Goal: Find specific page/section: Find specific page/section

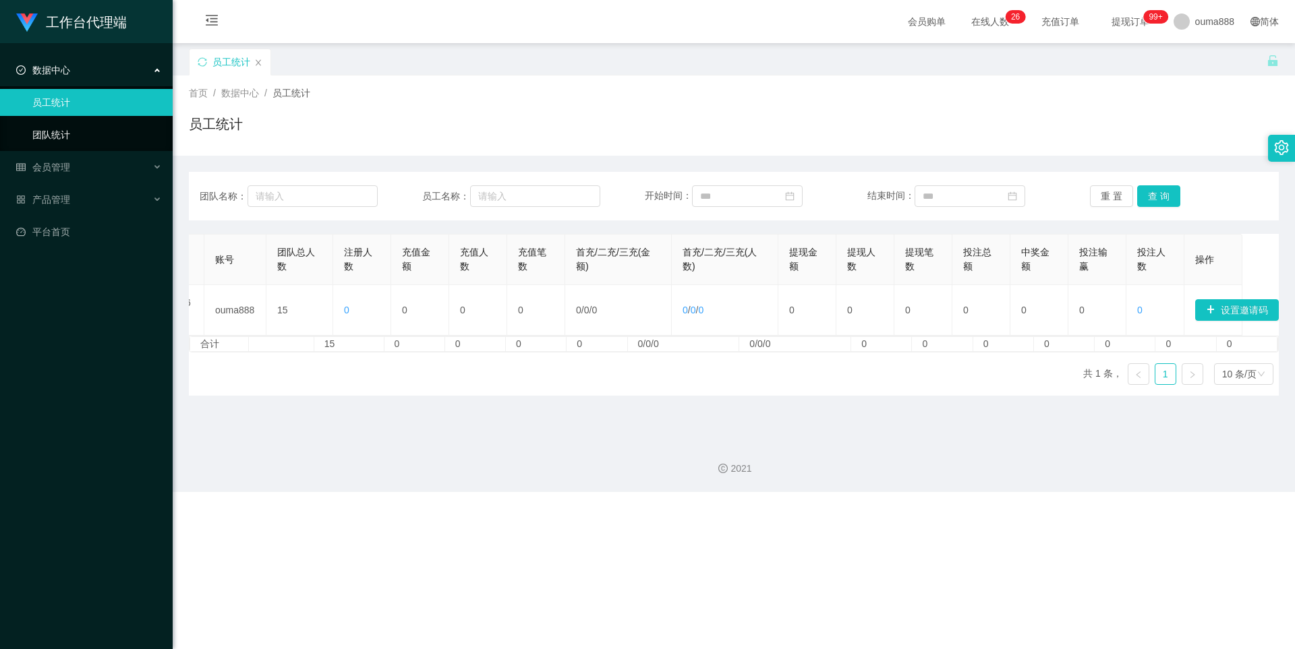
click at [102, 140] on link "团队统计" at bounding box center [96, 134] width 129 height 27
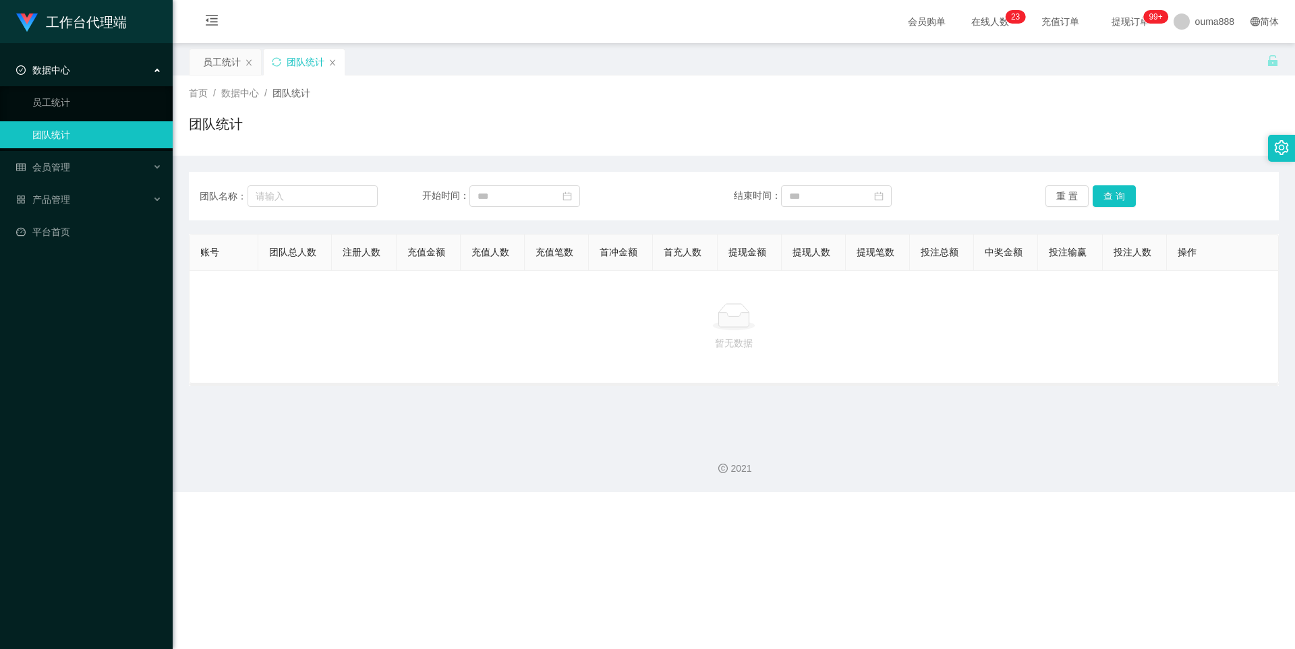
click at [72, 142] on link "团队统计" at bounding box center [96, 134] width 129 height 27
click at [71, 143] on link "团队统计" at bounding box center [96, 134] width 129 height 27
click at [55, 169] on span "会员管理" at bounding box center [43, 167] width 54 height 11
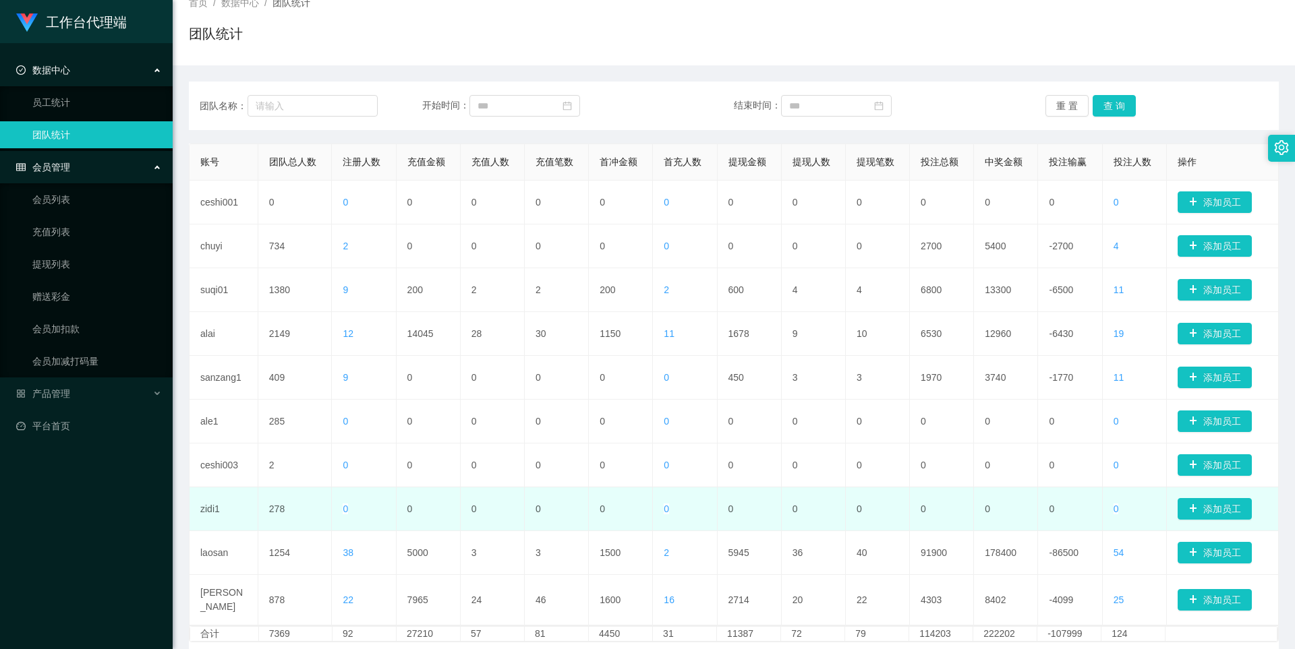
scroll to position [183, 0]
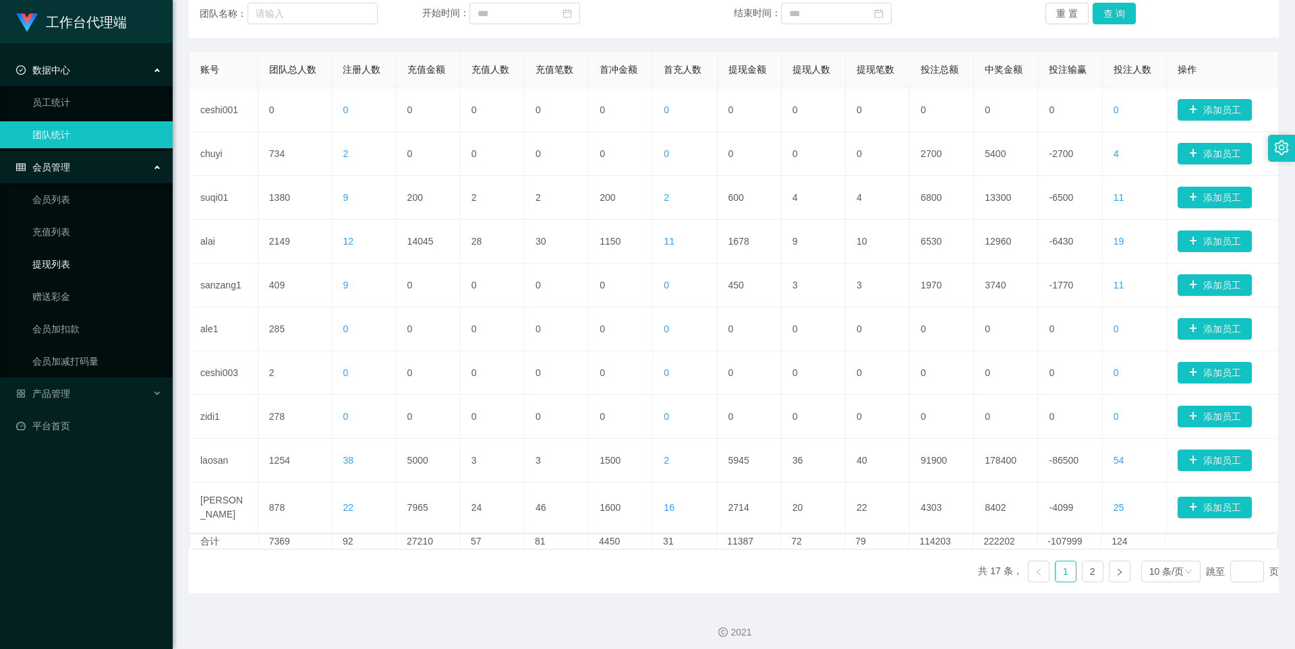
click at [94, 266] on link "提现列表" at bounding box center [96, 264] width 129 height 27
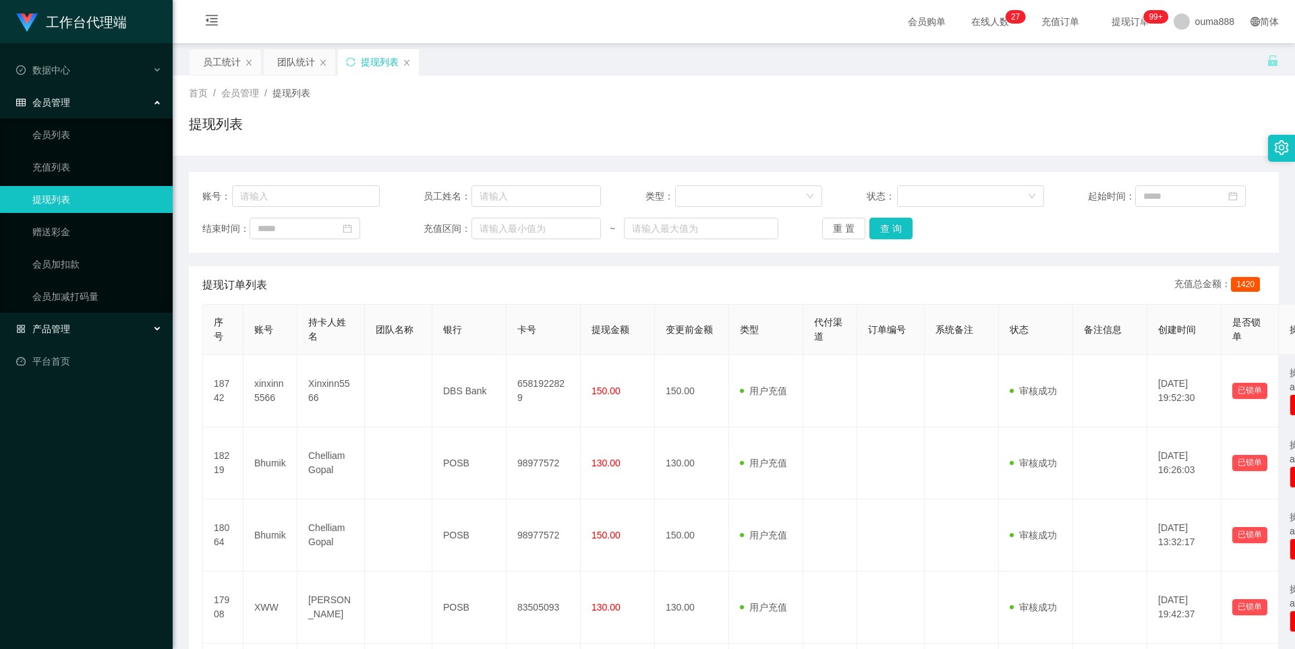
click at [78, 327] on div "产品管理" at bounding box center [86, 329] width 173 height 27
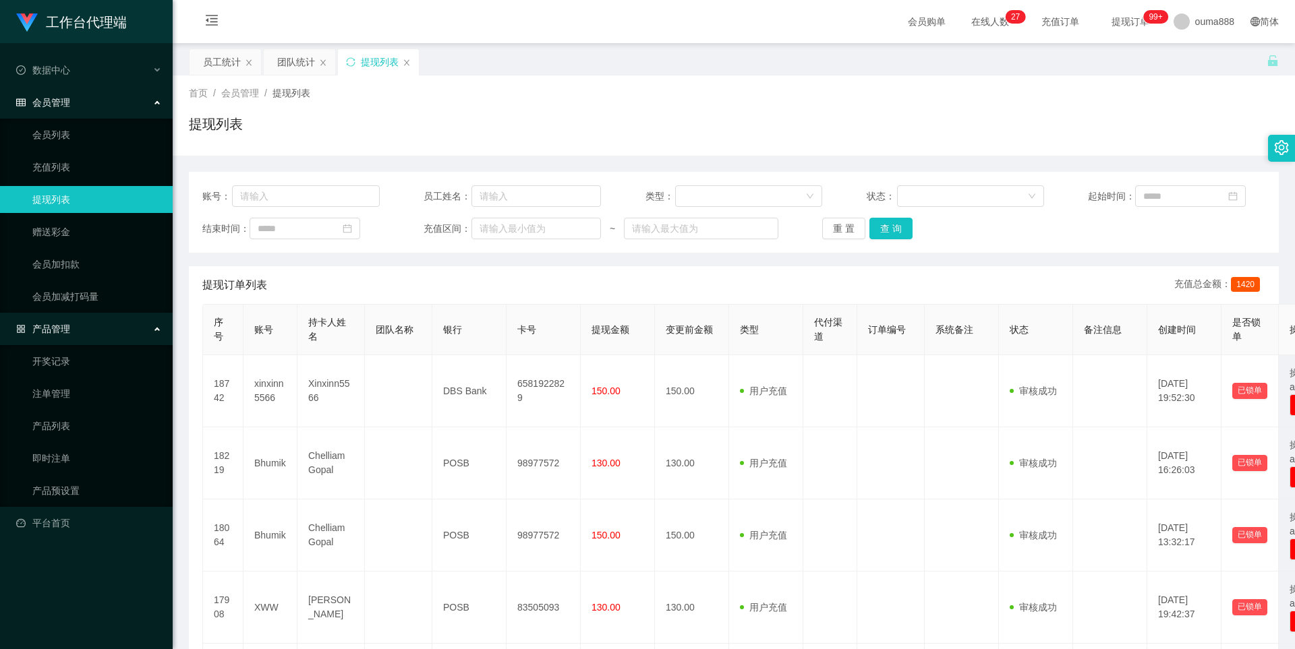
click at [162, 100] on div "会员管理" at bounding box center [86, 102] width 173 height 27
